Goal: Task Accomplishment & Management: Complete application form

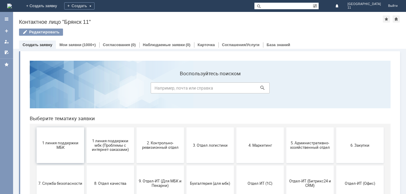
click at [66, 146] on span "1 линия поддержки МБК" at bounding box center [60, 145] width 44 height 9
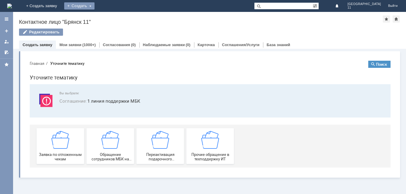
click at [95, 7] on div "Создать" at bounding box center [79, 5] width 30 height 7
click at [111, 19] on link "Заявка" at bounding box center [87, 17] width 45 height 7
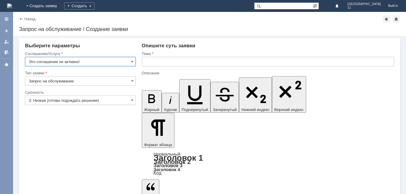
click at [129, 63] on input "Это соглашение не активно!" at bounding box center [80, 62] width 111 height 10
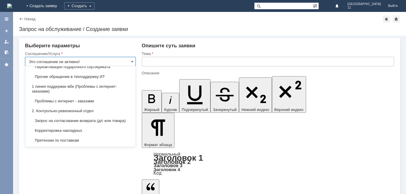
scroll to position [79, 0]
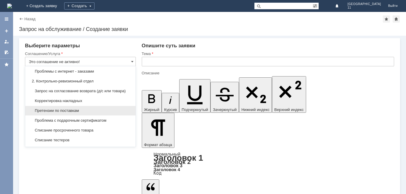
click at [88, 113] on span "Претензии по поставкам" at bounding box center [80, 110] width 103 height 5
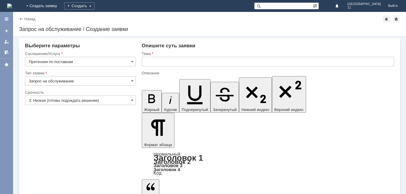
type input "Претензии по поставкам"
click at [81, 100] on input "3. Низкая (готовы подождать решение)" at bounding box center [80, 100] width 111 height 10
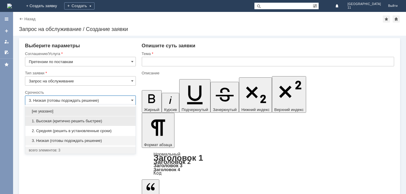
click at [74, 119] on span "1. Высокая (критично решить быстрее)" at bounding box center [80, 121] width 103 height 5
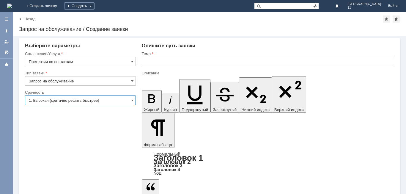
type input "1. Высокая (критично решить быстрее)"
click at [167, 64] on input "text" at bounding box center [268, 62] width 252 height 10
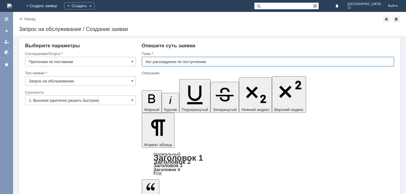
type input "Акт расхождения по поступлению"
